Goal: Transaction & Acquisition: Purchase product/service

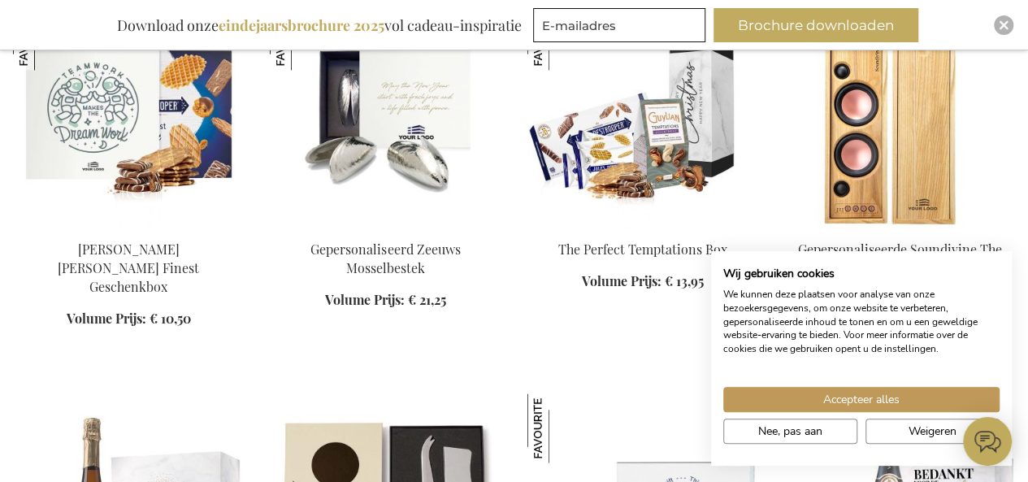
scroll to position [1219, 0]
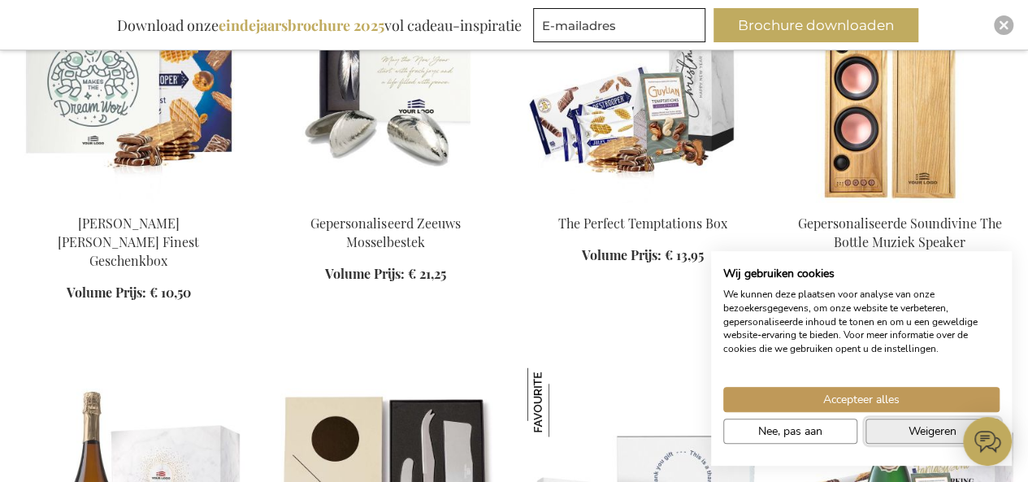
click at [881, 433] on button "Weigeren" at bounding box center [932, 430] width 134 height 25
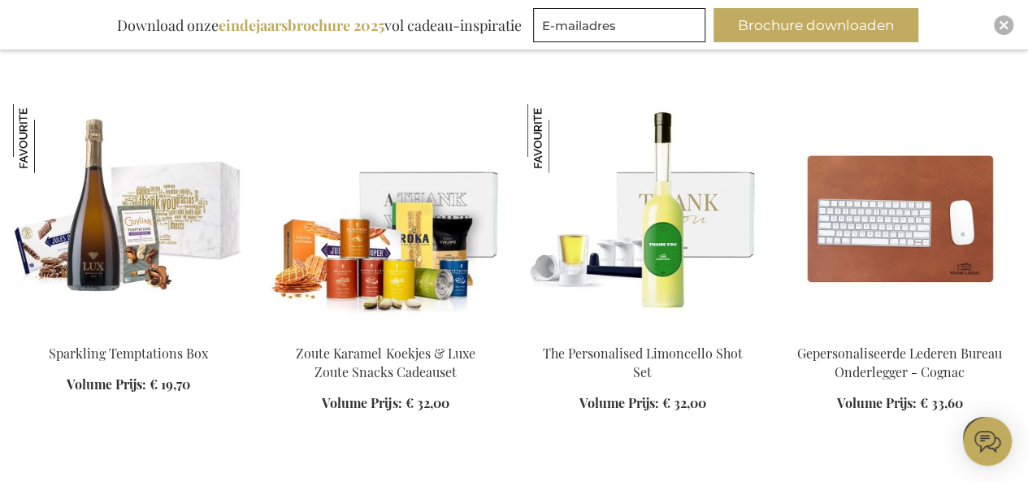
scroll to position [1950, 0]
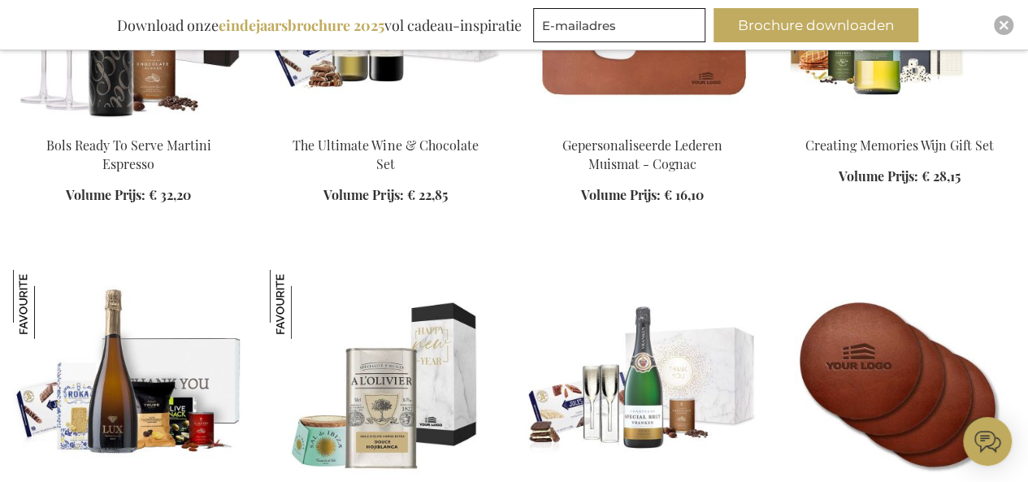
scroll to position [2600, 0]
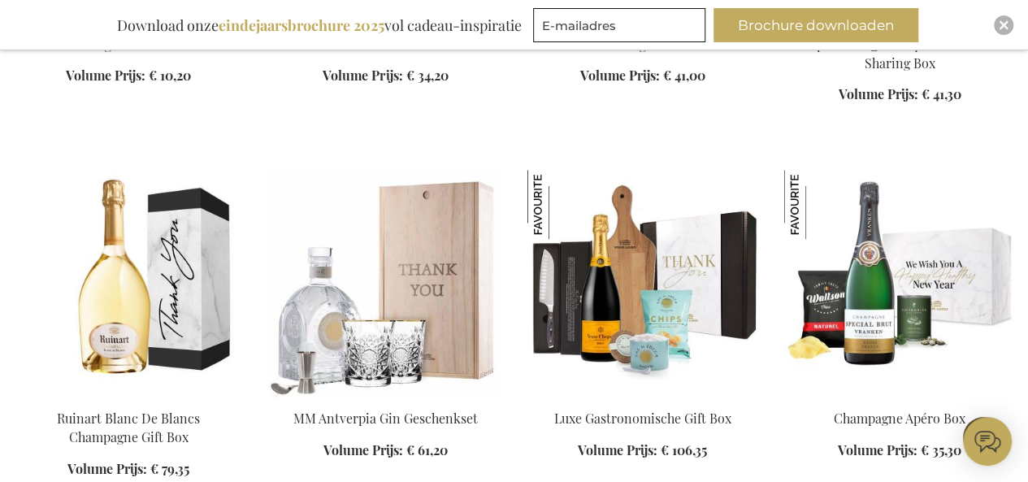
scroll to position [3899, 0]
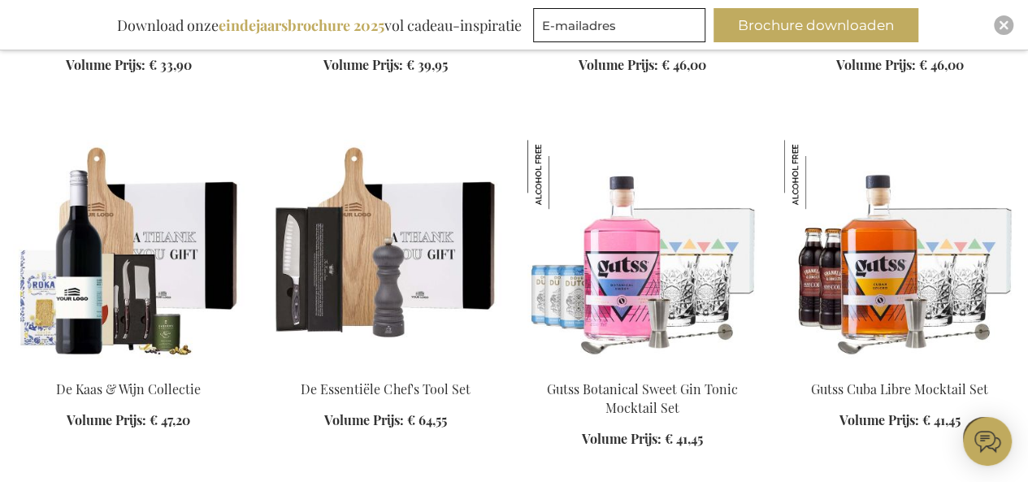
scroll to position [6661, 0]
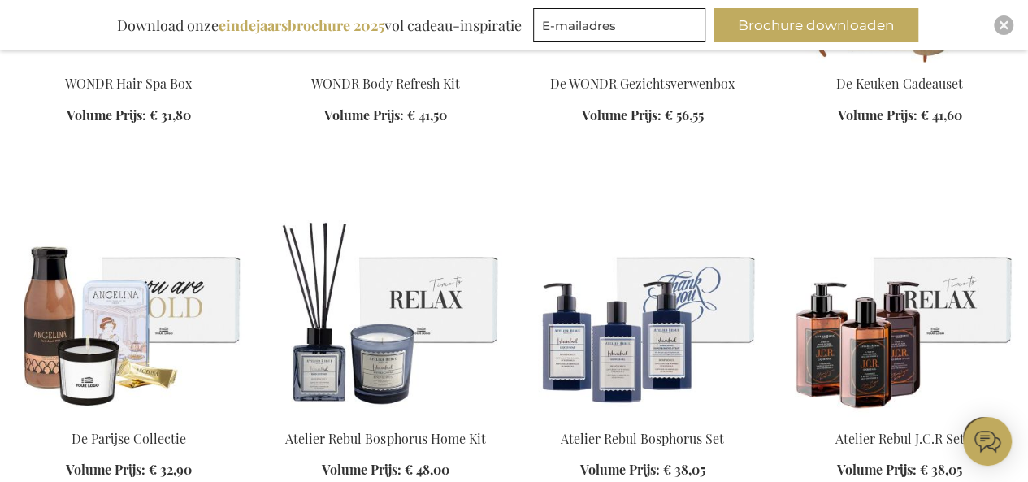
scroll to position [7717, 0]
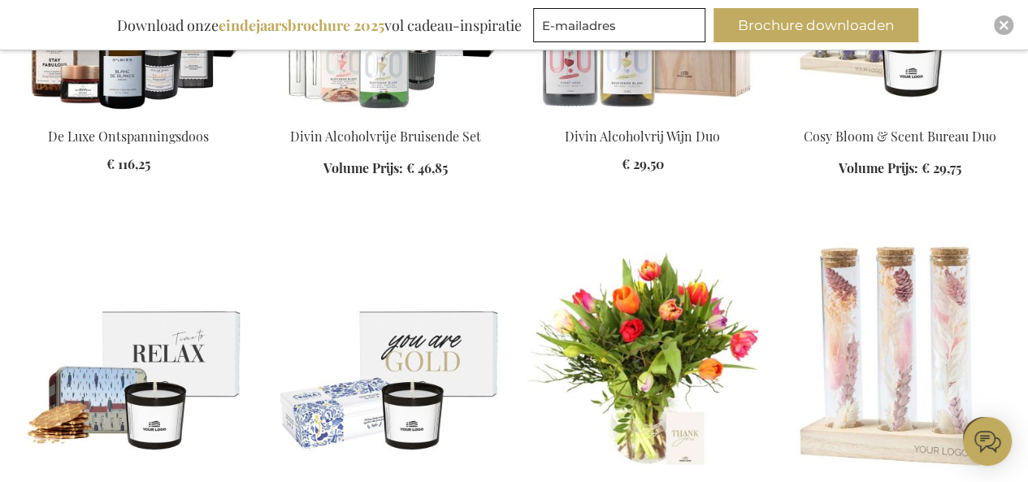
scroll to position [8448, 0]
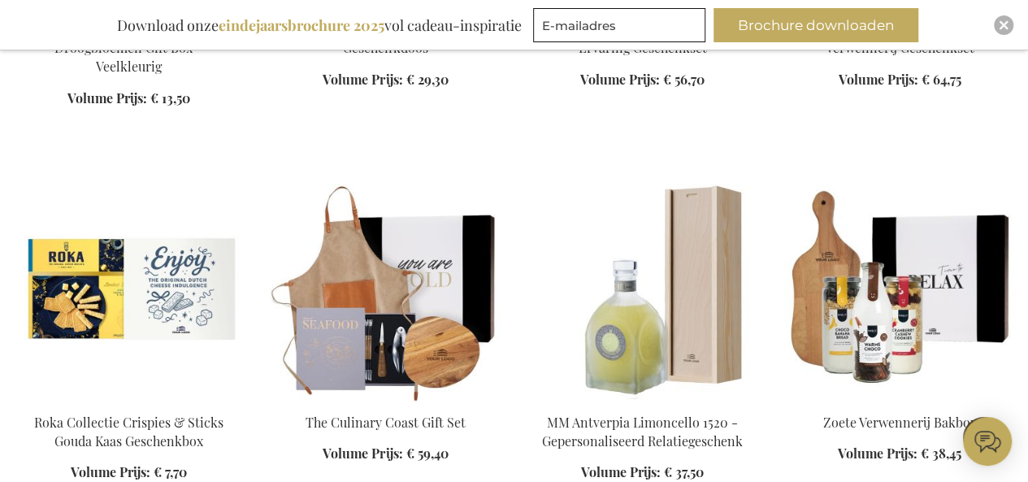
scroll to position [9586, 0]
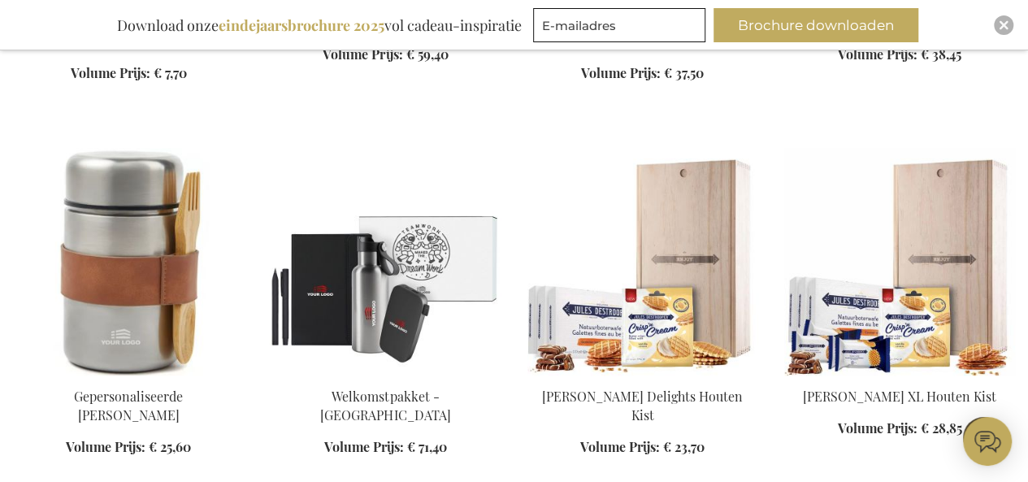
scroll to position [10073, 0]
